Goal: Task Accomplishment & Management: Manage account settings

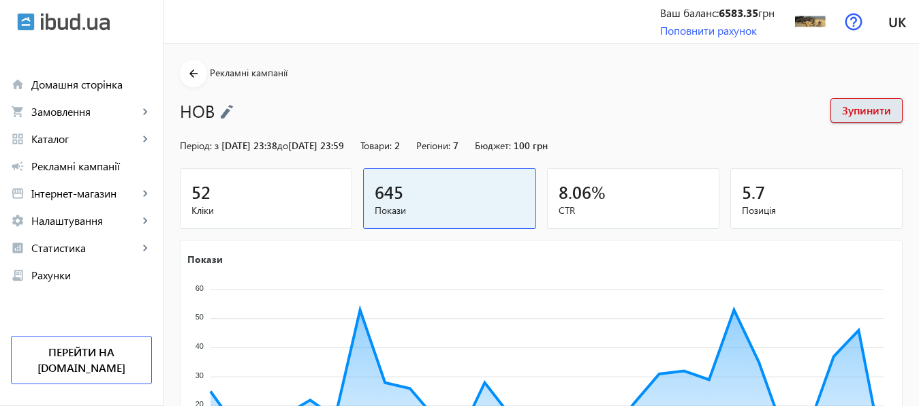
scroll to position [237, 0]
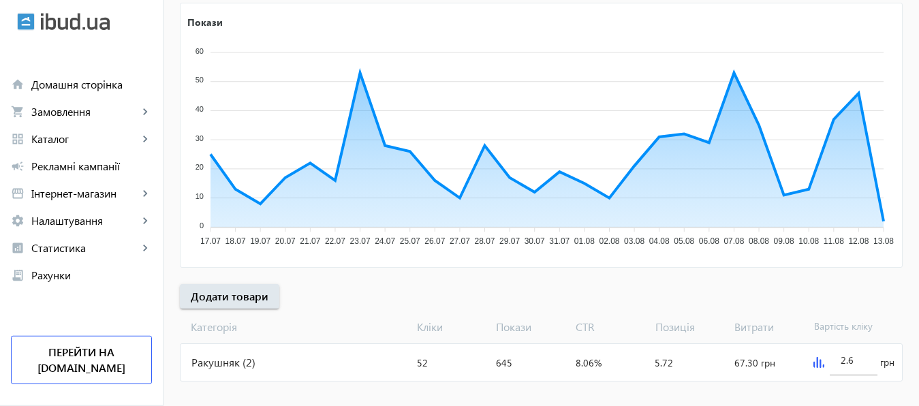
click at [819, 364] on img at bounding box center [818, 362] width 11 height 11
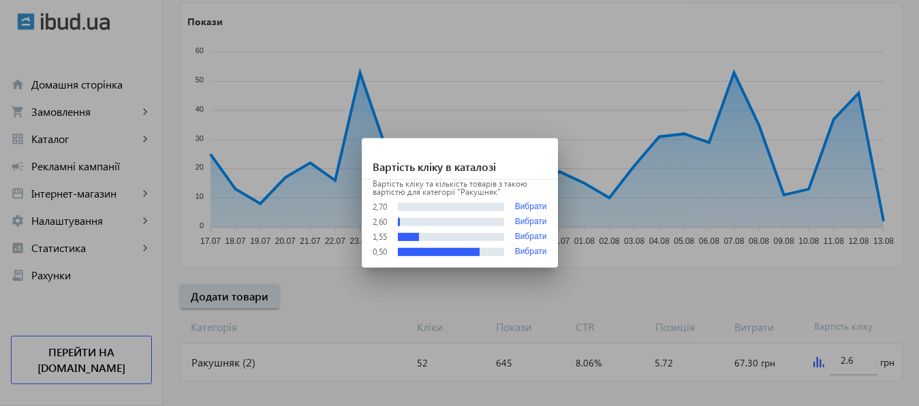
scroll to position [0, 0]
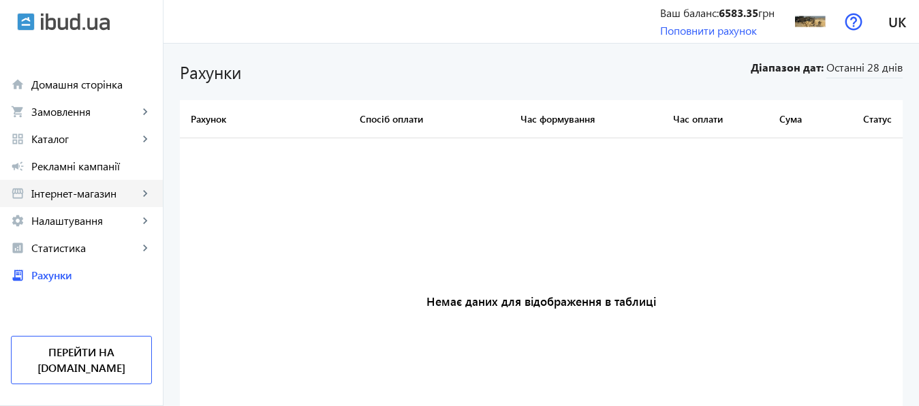
click at [58, 198] on span "Інтернет-магазин" at bounding box center [84, 194] width 107 height 14
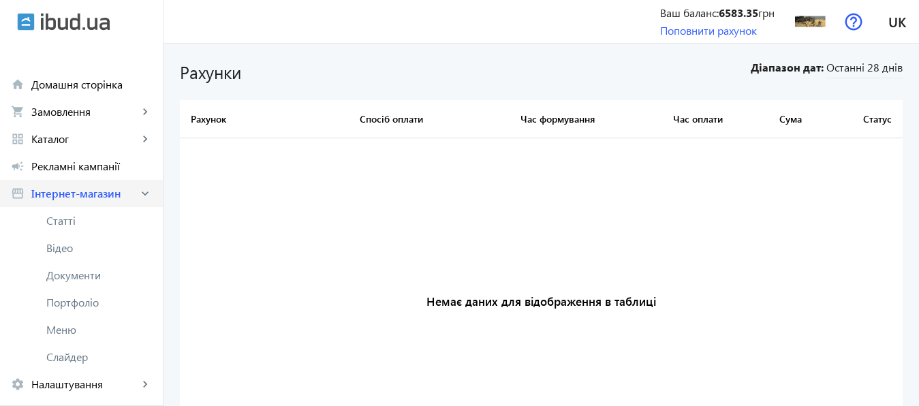
click at [58, 198] on span "Інтернет-магазин" at bounding box center [84, 194] width 107 height 14
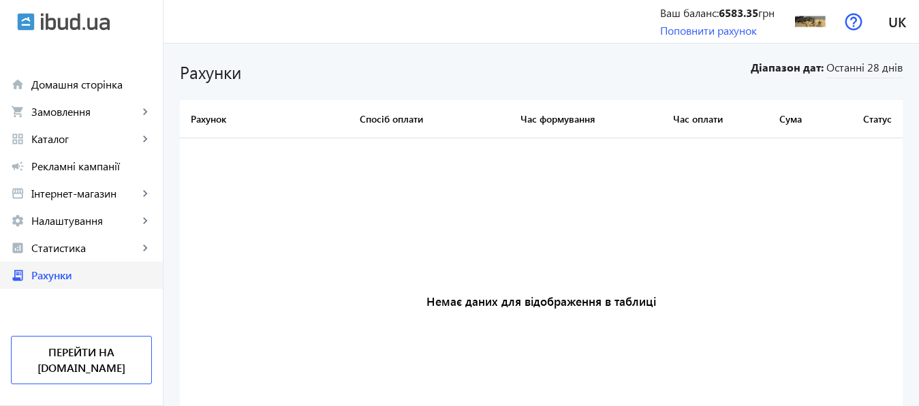
click at [54, 272] on span "Рахунки" at bounding box center [91, 275] width 121 height 14
click at [864, 70] on span "Останні 28 днів" at bounding box center [864, 69] width 76 height 18
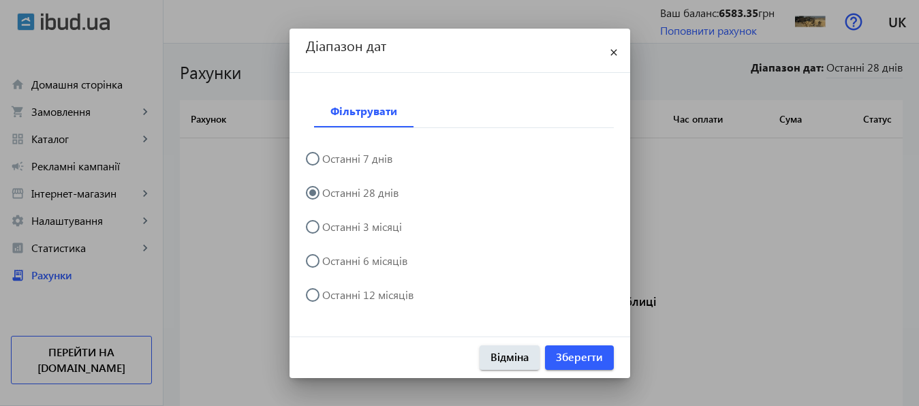
click at [307, 296] on input "Останні 12 місяців" at bounding box center [319, 301] width 27 height 27
radio input "true"
click at [584, 362] on span "Зберегти" at bounding box center [579, 356] width 47 height 15
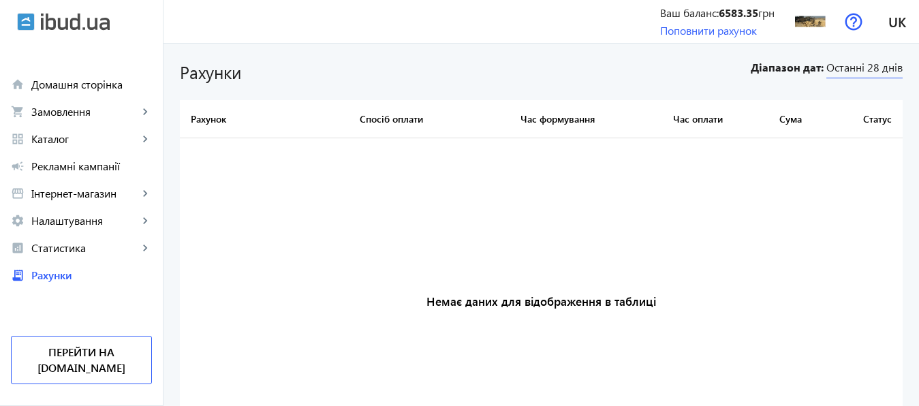
click at [865, 69] on span "Останні 28 днів" at bounding box center [864, 69] width 76 height 18
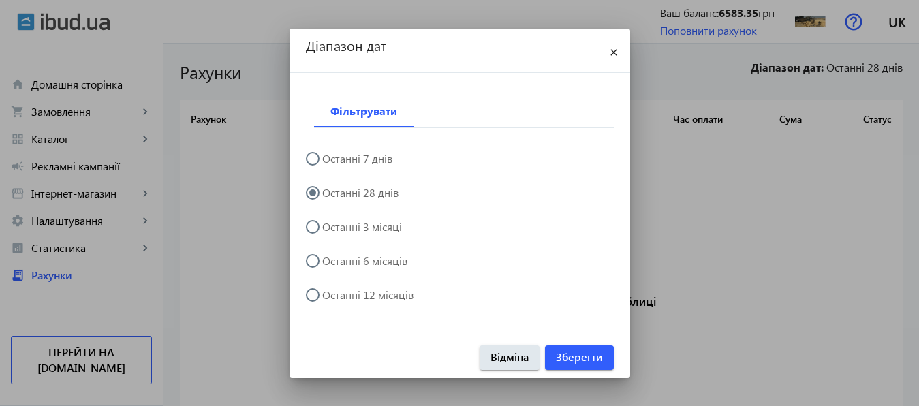
click at [309, 297] on input "Останні 12 місяців" at bounding box center [319, 301] width 27 height 27
radio input "true"
click at [600, 356] on span "Зберегти" at bounding box center [579, 356] width 47 height 15
